Goal: Information Seeking & Learning: Learn about a topic

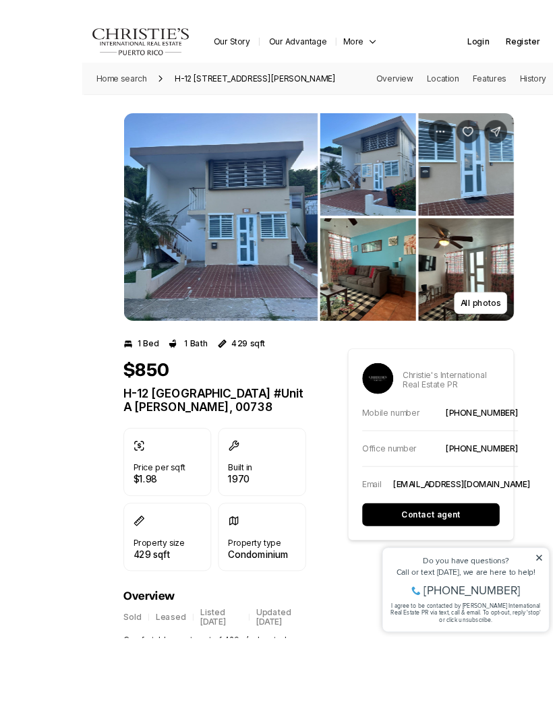
scroll to position [17, 0]
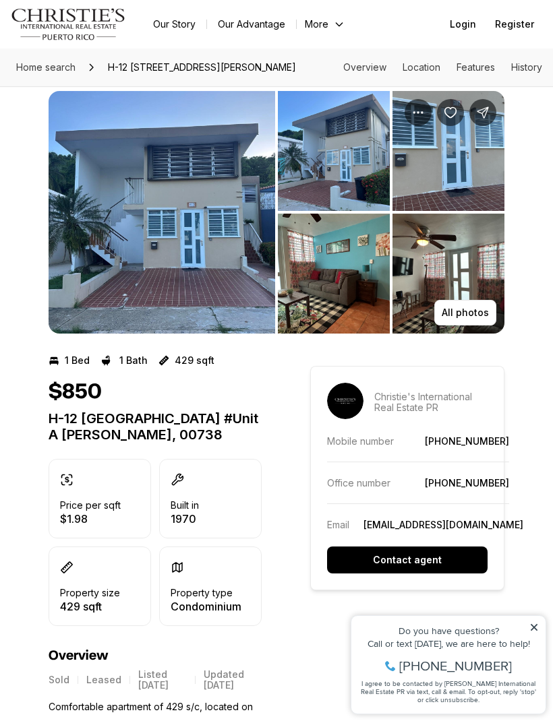
click at [479, 318] on p "All photos" at bounding box center [465, 312] width 47 height 11
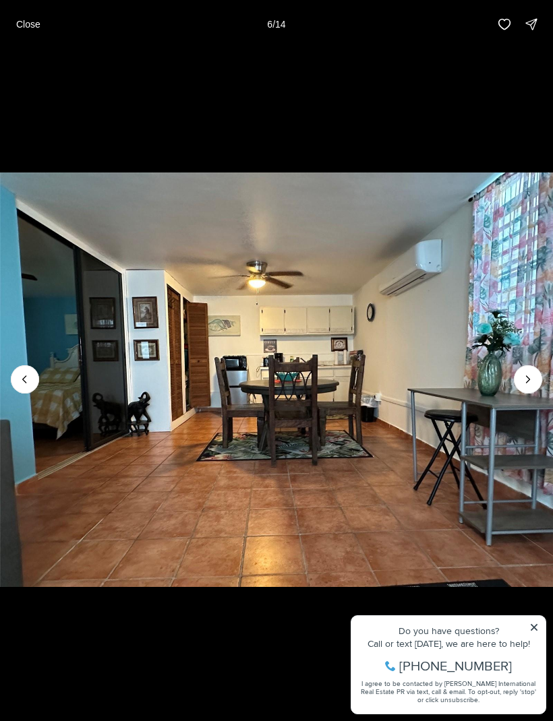
click at [35, 26] on p "Close" at bounding box center [28, 24] width 24 height 11
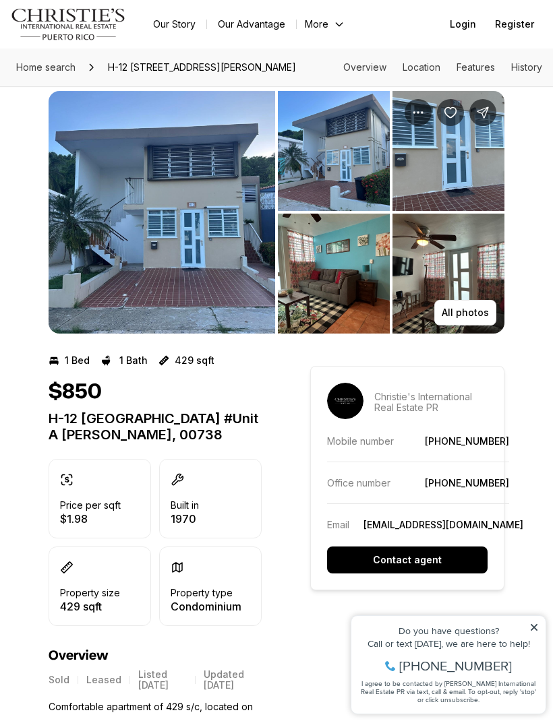
scroll to position [0, 0]
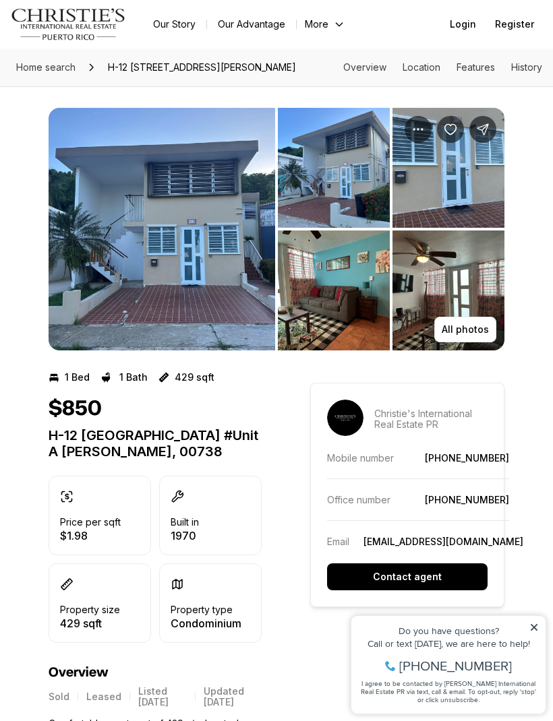
click at [102, 71] on span "H-12 [STREET_ADDRESS][PERSON_NAME]" at bounding box center [201, 68] width 199 height 22
click at [119, 75] on span "H-12 [STREET_ADDRESS][PERSON_NAME]" at bounding box center [201, 68] width 199 height 22
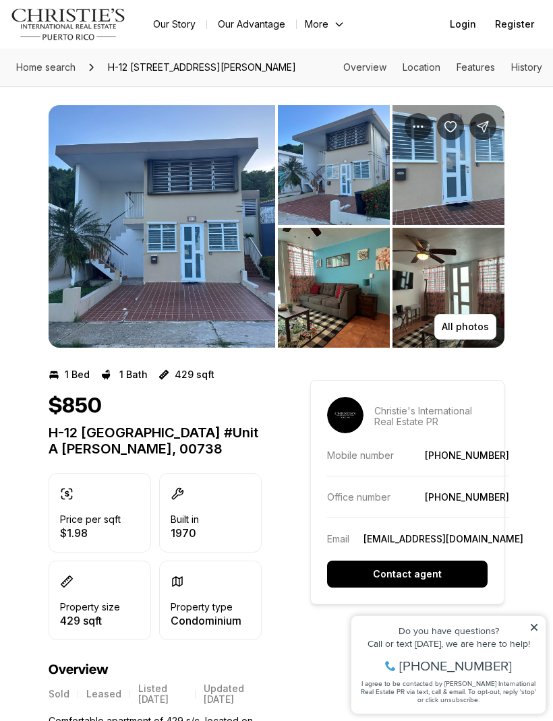
scroll to position [5, 0]
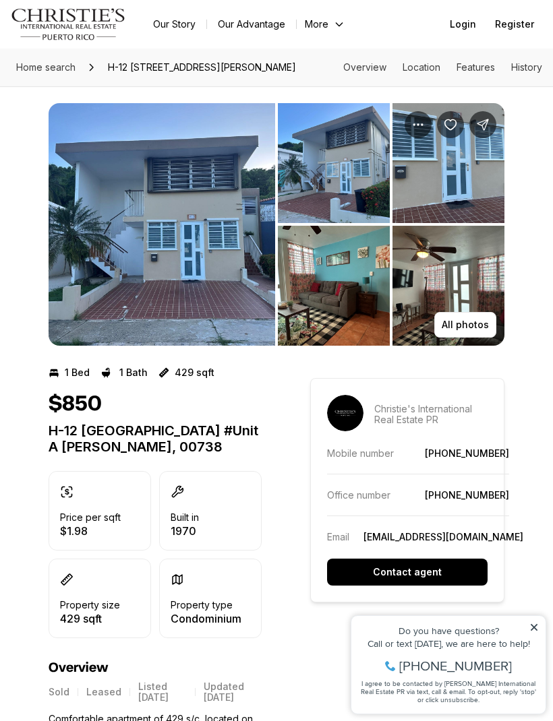
click at [190, 291] on img "View image gallery" at bounding box center [162, 224] width 227 height 243
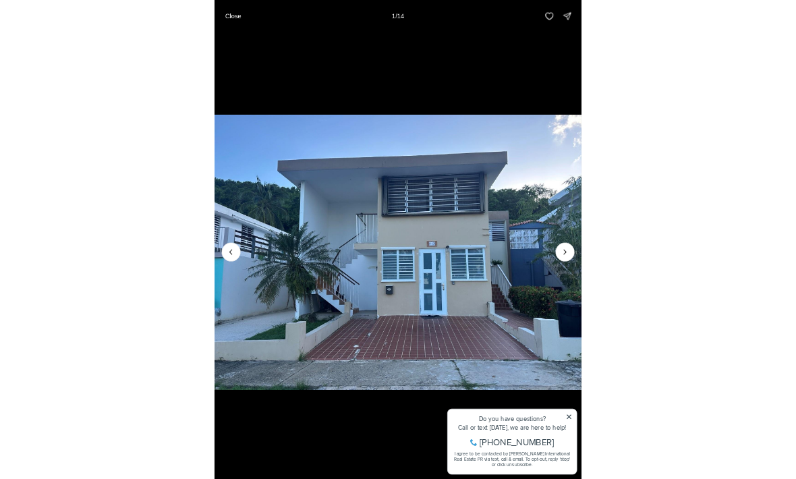
scroll to position [126, 0]
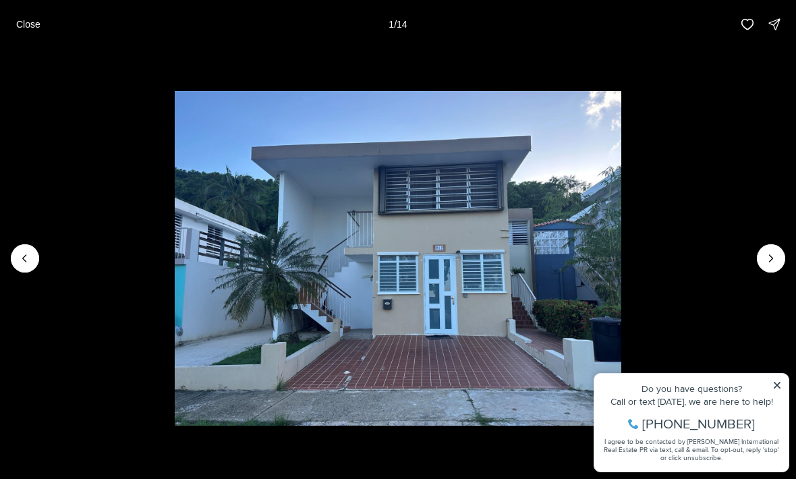
click at [193, 280] on img "1 of 14" at bounding box center [398, 258] width 447 height 335
click at [552, 263] on img "1 of 14" at bounding box center [398, 258] width 447 height 335
click at [552, 263] on button "Next slide" at bounding box center [770, 258] width 28 height 28
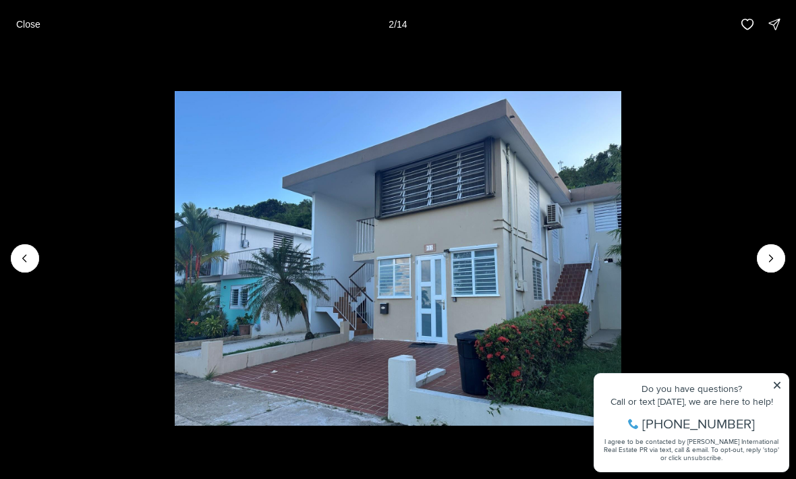
click at [552, 252] on icon "Next slide" at bounding box center [770, 257] width 13 height 13
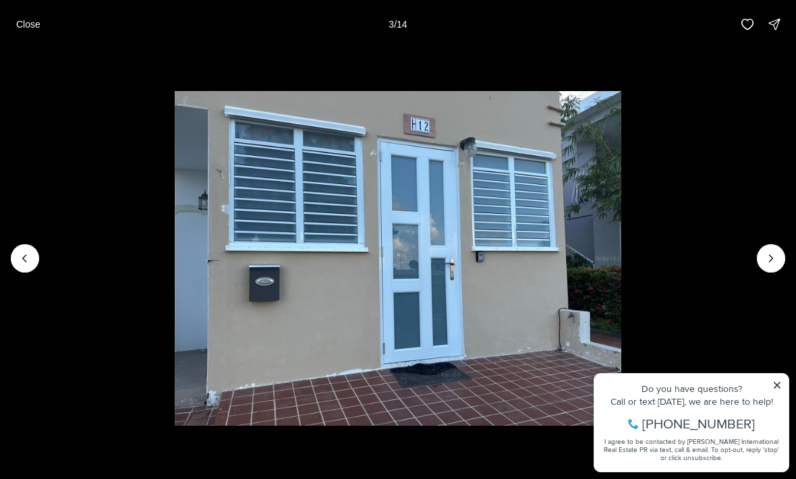
click at [175, 258] on img "3 of 14" at bounding box center [398, 258] width 447 height 335
click at [175, 262] on img "3 of 14" at bounding box center [398, 258] width 447 height 335
click at [30, 256] on icon "Previous slide" at bounding box center [24, 257] width 13 height 13
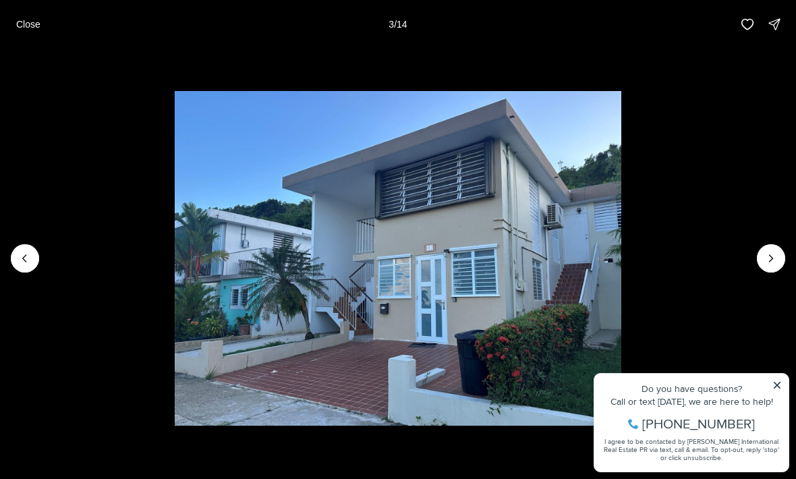
click at [27, 258] on icon "Previous slide" at bounding box center [24, 257] width 13 height 13
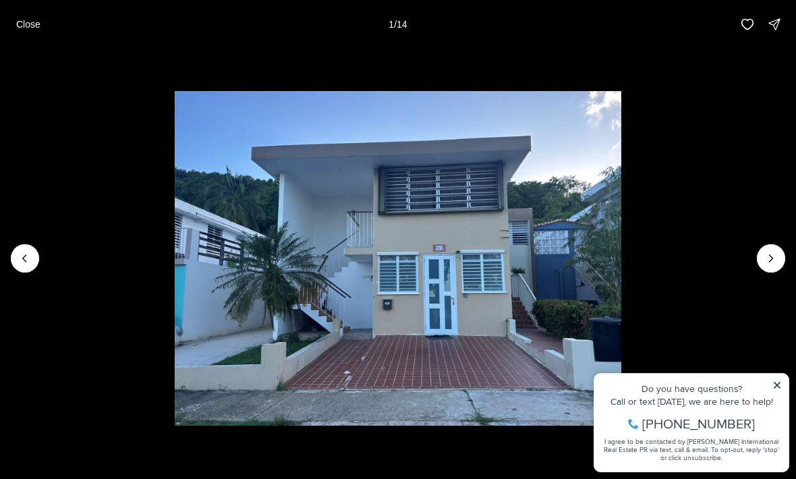
click at [552, 276] on img "1 of 14" at bounding box center [398, 258] width 447 height 335
click at [419, 284] on img "1 of 14" at bounding box center [398, 258] width 447 height 335
